Goal: Book appointment/travel/reservation

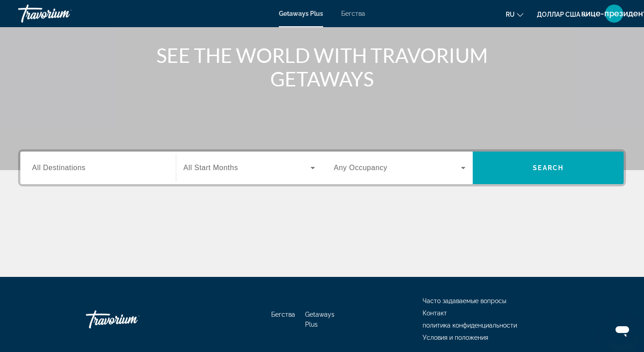
scroll to position [101, 0]
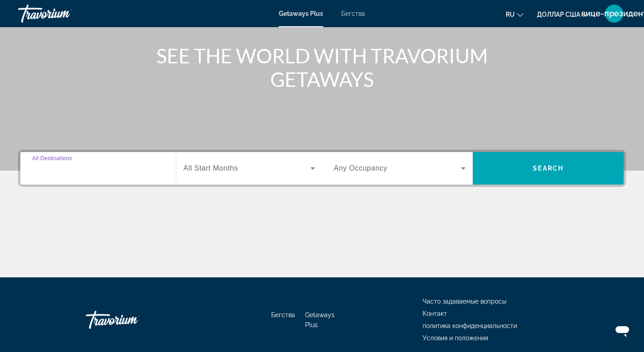
click at [145, 163] on input "Destination All Destinations" at bounding box center [98, 168] width 132 height 11
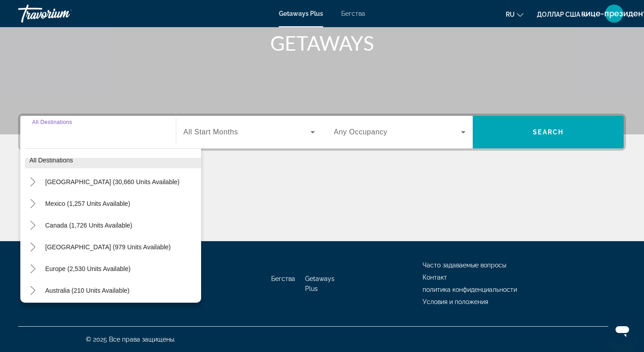
scroll to position [23, 0]
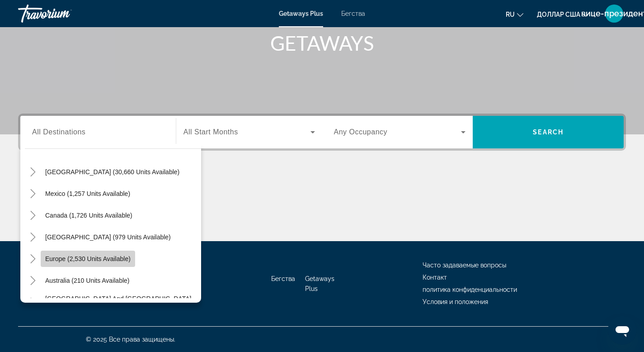
click at [115, 259] on span "Europe (2,530 units available)" at bounding box center [87, 258] width 85 height 7
type input "**********"
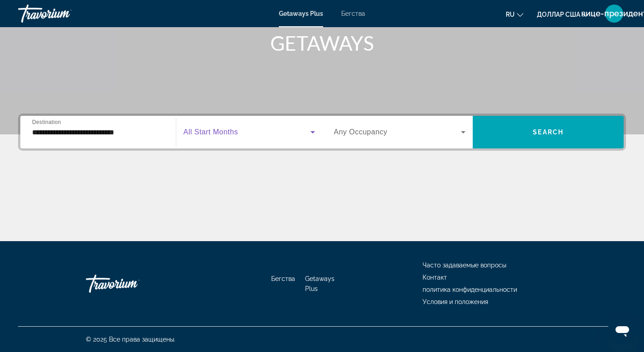
click at [257, 134] on span "Виджет поиска" at bounding box center [247, 132] width 127 height 11
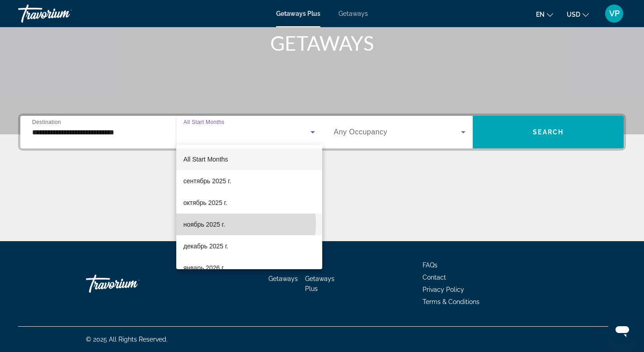
click at [212, 223] on span "ноябрь 2025 г." at bounding box center [205, 224] width 42 height 11
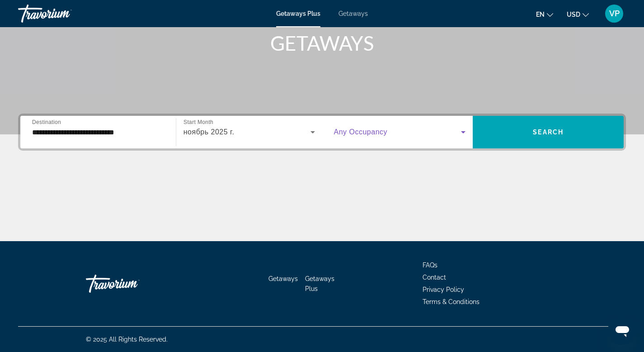
click at [462, 133] on icon "Search widget" at bounding box center [463, 132] width 11 height 11
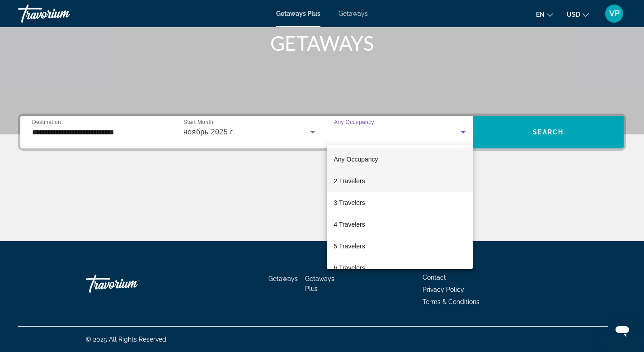
click at [359, 179] on span "2 Travelers" at bounding box center [349, 180] width 31 height 11
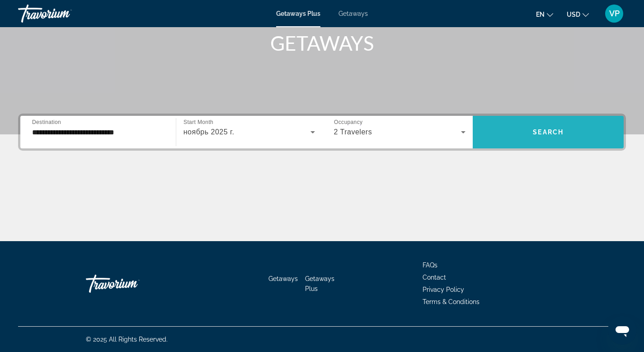
click at [510, 130] on span "Search widget" at bounding box center [548, 132] width 151 height 22
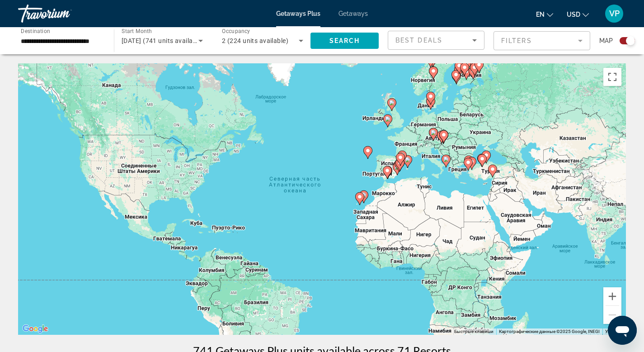
click at [104, 38] on div "**********" at bounding box center [62, 41] width 96 height 26
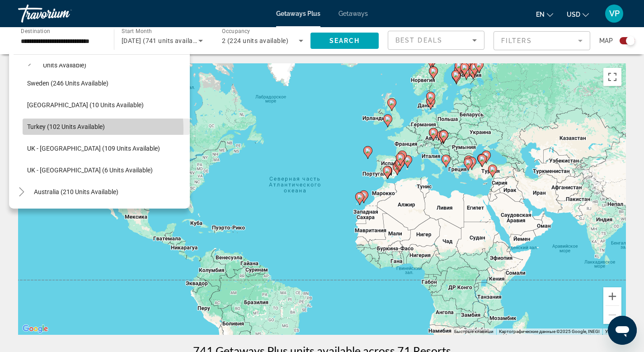
click at [76, 129] on span "Turkey (102 units available)" at bounding box center [66, 126] width 78 height 7
type input "**********"
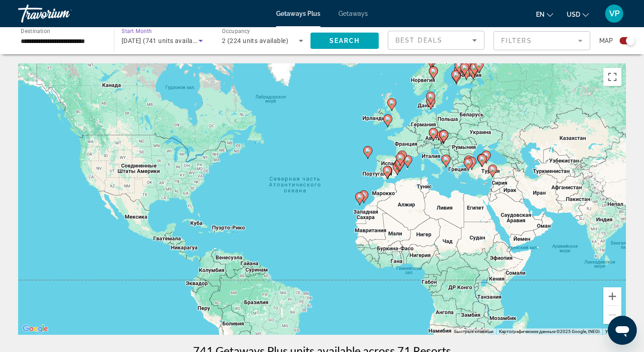
click at [202, 40] on icon "Search widget" at bounding box center [200, 40] width 11 height 11
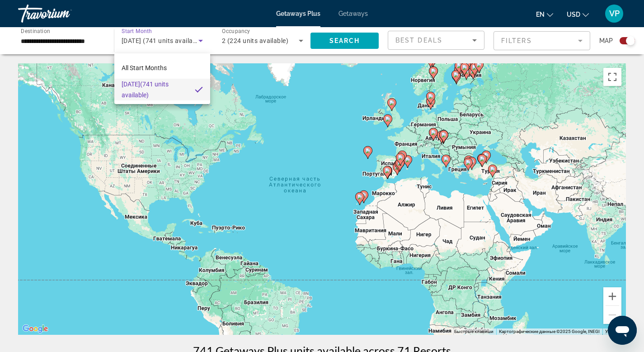
click at [348, 43] on div at bounding box center [322, 176] width 644 height 352
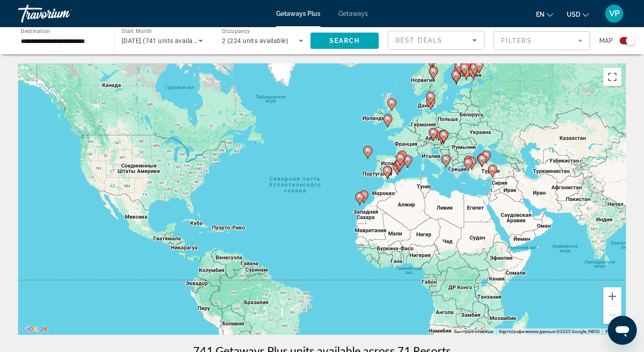
click at [491, 170] on image "Main content" at bounding box center [492, 168] width 5 height 5
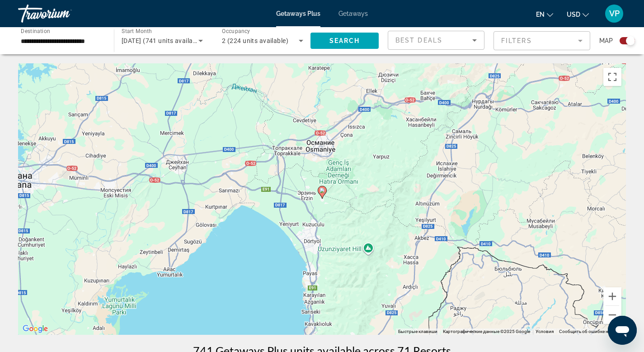
click at [104, 37] on div "**********" at bounding box center [62, 41] width 96 height 26
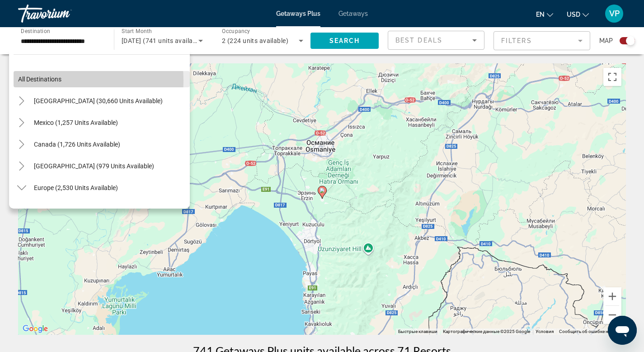
click at [51, 80] on span "All destinations" at bounding box center [39, 78] width 43 height 7
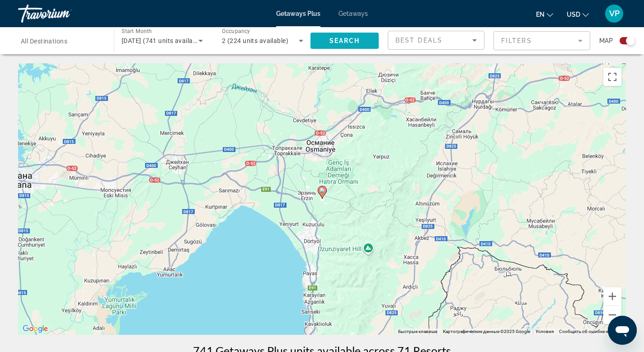
click at [337, 39] on span "Search" at bounding box center [345, 40] width 31 height 7
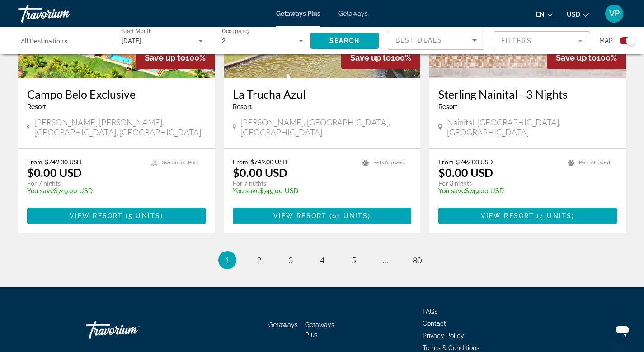
scroll to position [1418, 0]
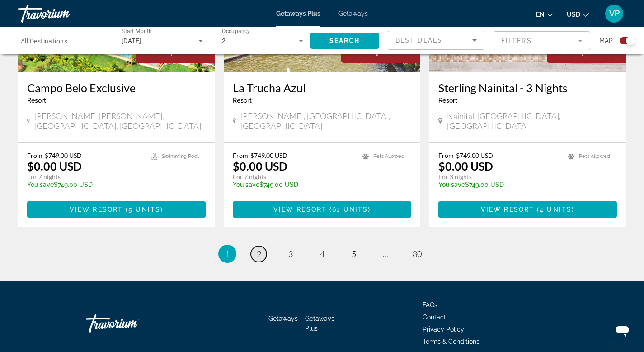
click at [261, 246] on link "page 2" at bounding box center [259, 254] width 16 height 16
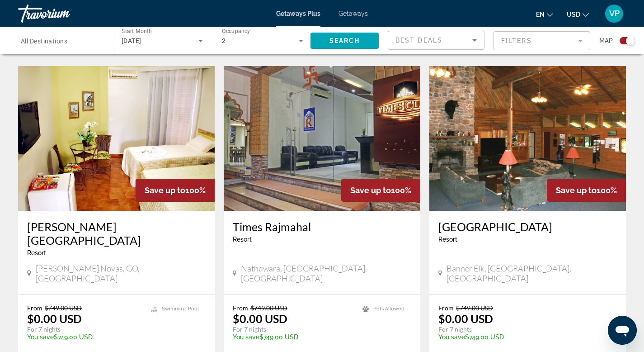
scroll to position [648, 0]
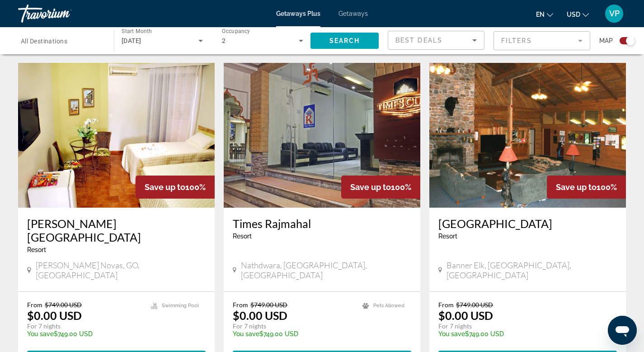
click at [235, 266] on icon "Main content" at bounding box center [235, 270] width 4 height 8
click at [287, 157] on img "Main content" at bounding box center [322, 135] width 197 height 145
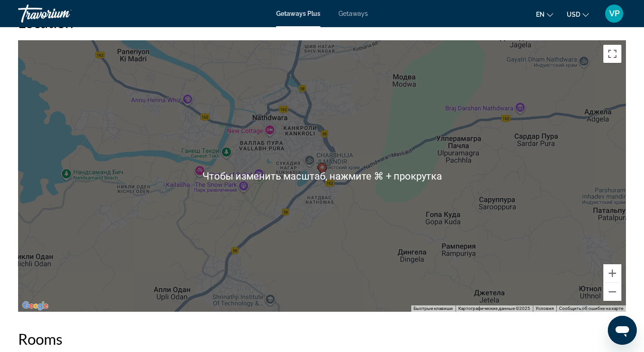
scroll to position [1050, 0]
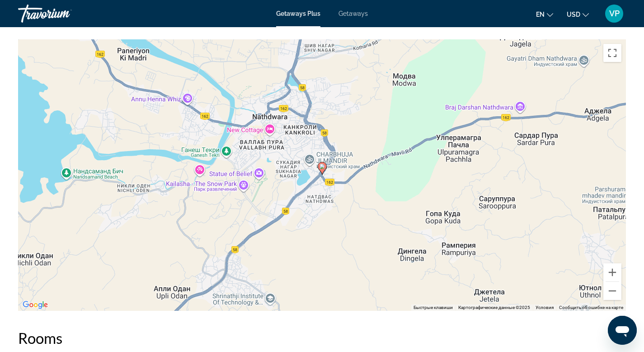
click at [416, 135] on div "Чтобы активировать перетаскивание с помощью клавиатуры, нажмите Alt + Ввод. Пос…" at bounding box center [322, 174] width 608 height 271
click at [323, 166] on image "Main content" at bounding box center [322, 166] width 5 height 5
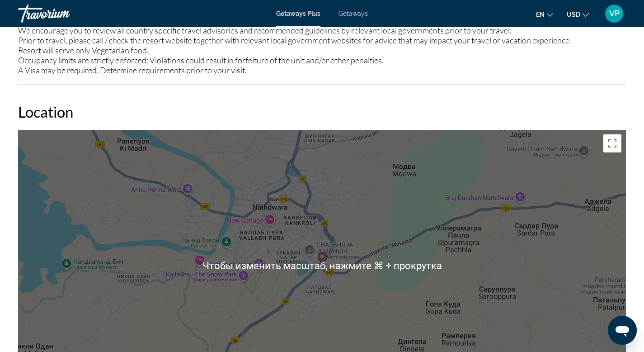
scroll to position [959, 0]
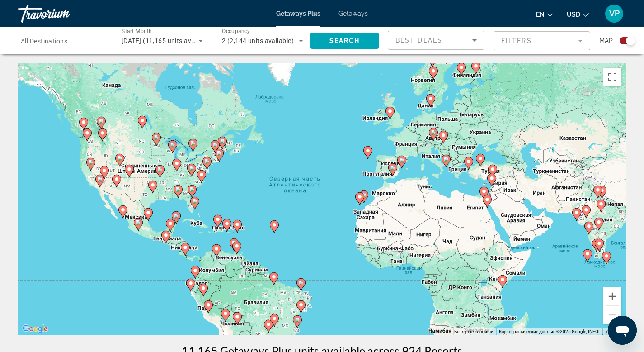
click at [487, 201] on image "Main content" at bounding box center [487, 199] width 5 height 5
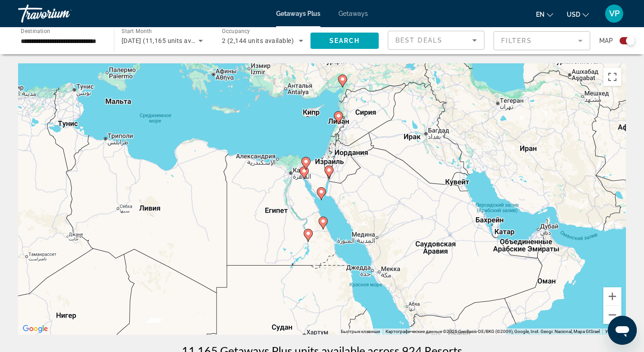
click at [324, 220] on image "Main content" at bounding box center [322, 220] width 5 height 5
type input "**********"
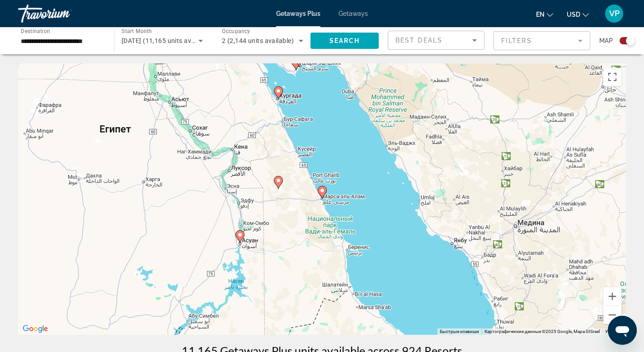
click at [280, 91] on image "Main content" at bounding box center [278, 90] width 5 height 5
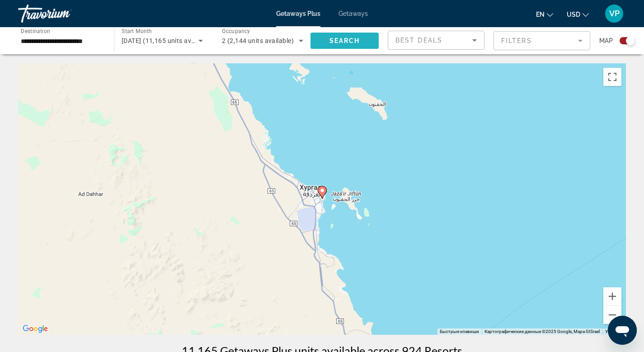
click at [324, 41] on span "Search widget" at bounding box center [345, 41] width 68 height 22
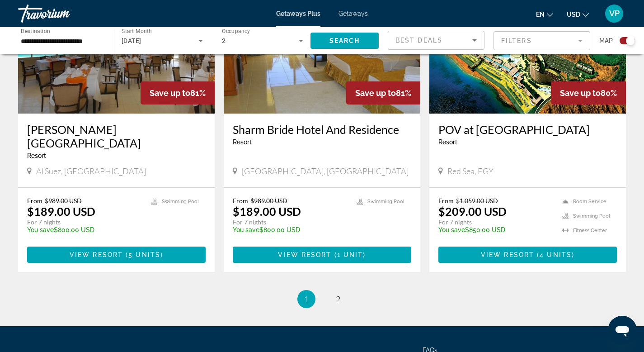
scroll to position [1391, 0]
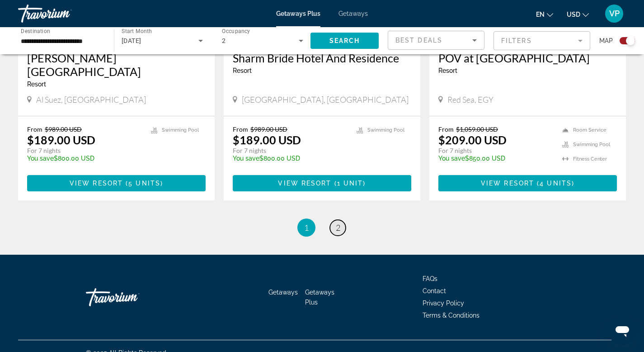
click at [339, 222] on span "2" at bounding box center [338, 227] width 5 height 10
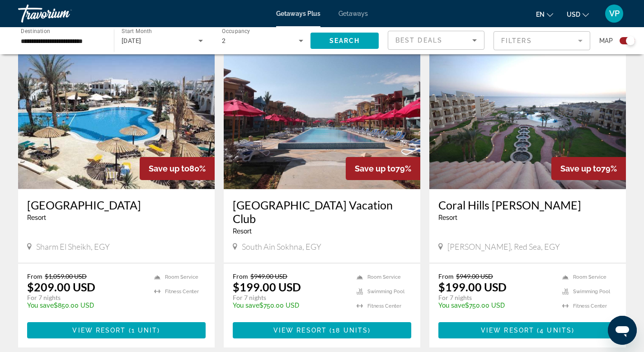
scroll to position [313, 0]
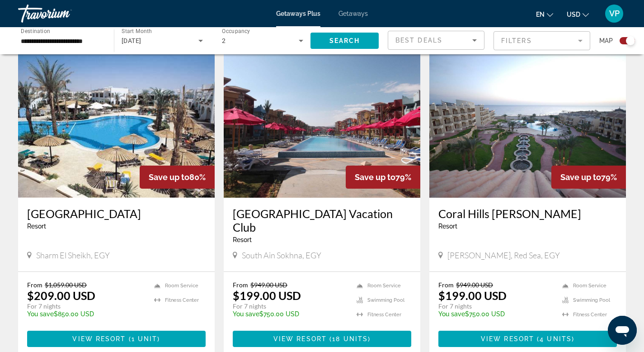
click at [101, 190] on img "Main content" at bounding box center [116, 125] width 197 height 145
